Goal: Information Seeking & Learning: Stay updated

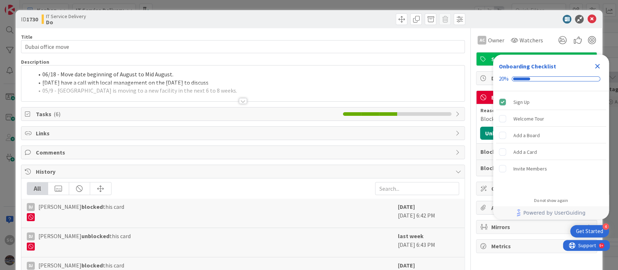
click at [463, 66] on icon "Close Checklist" at bounding box center [597, 66] width 9 height 9
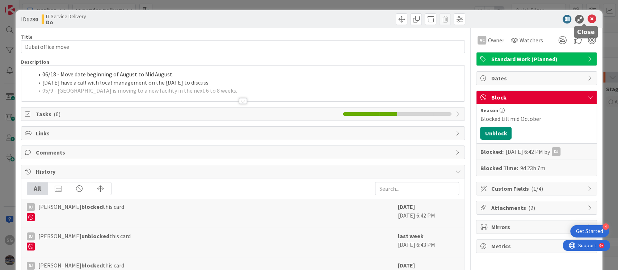
click at [463, 20] on icon at bounding box center [591, 19] width 9 height 9
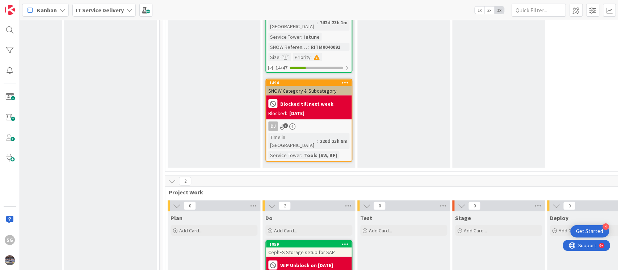
scroll to position [2847, 341]
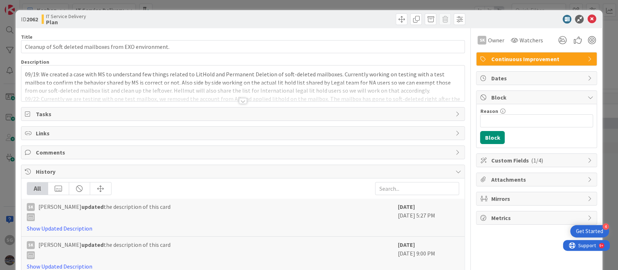
click at [239, 101] on div at bounding box center [243, 101] width 8 height 6
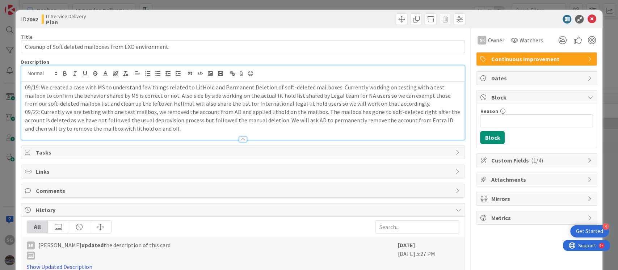
click at [177, 129] on p "09/22: Currently we are testing with one test mailbox, we removed the account f…" at bounding box center [243, 120] width 436 height 25
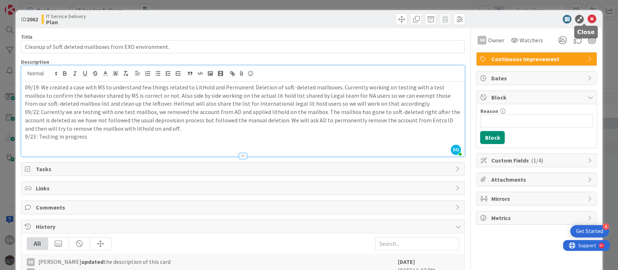
click at [463, 20] on icon at bounding box center [591, 19] width 9 height 9
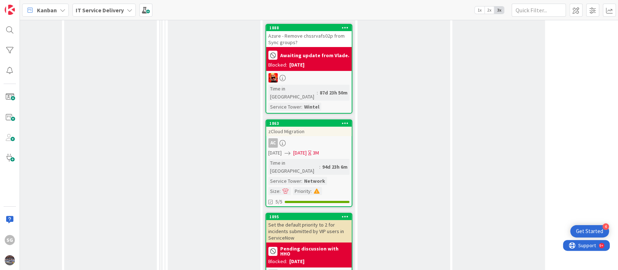
scroll to position [1737, 341]
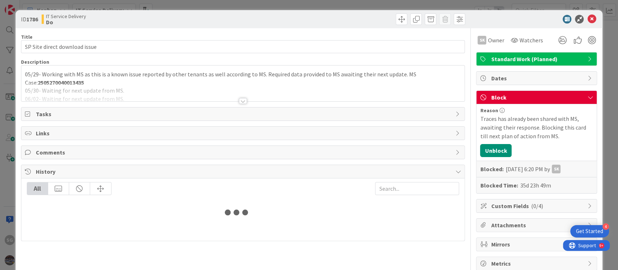
click at [242, 101] on div at bounding box center [243, 101] width 8 height 6
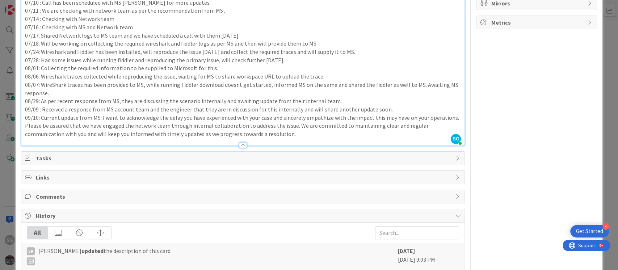
scroll to position [231, 0]
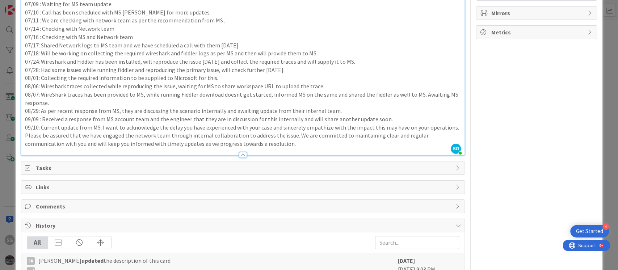
click at [278, 144] on p "09/10: Current update from MS: I want to acknowledge the delay you have experie…" at bounding box center [243, 135] width 436 height 25
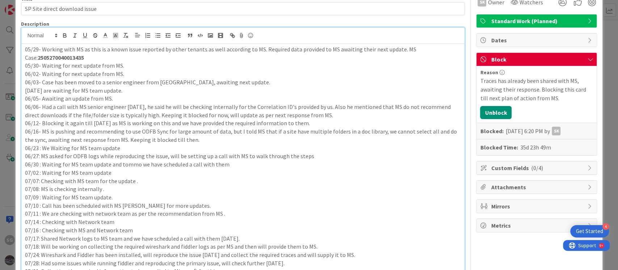
scroll to position [0, 0]
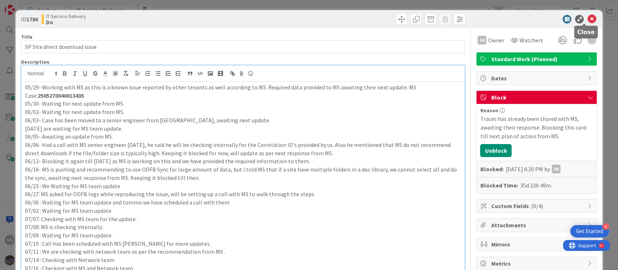
click at [463, 19] on icon at bounding box center [591, 19] width 9 height 9
